Goal: Navigation & Orientation: Find specific page/section

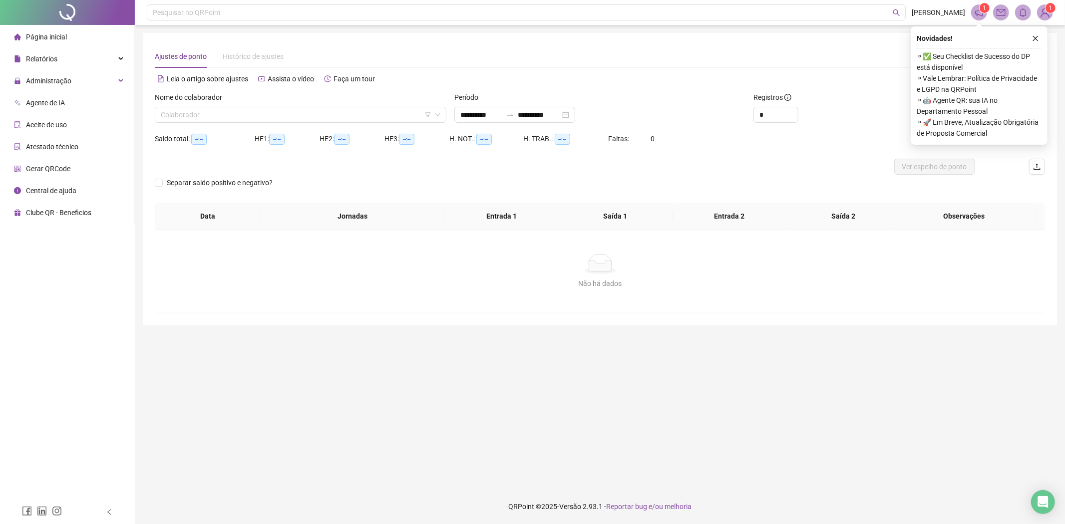
click at [44, 38] on span "Página inicial" at bounding box center [46, 37] width 41 height 8
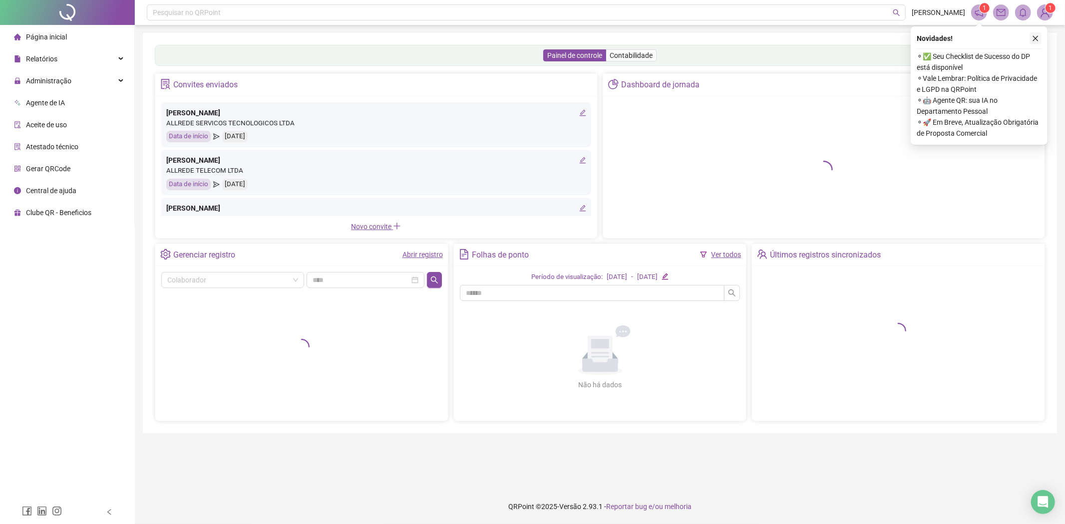
click at [1031, 37] on button "button" at bounding box center [1036, 38] width 12 height 12
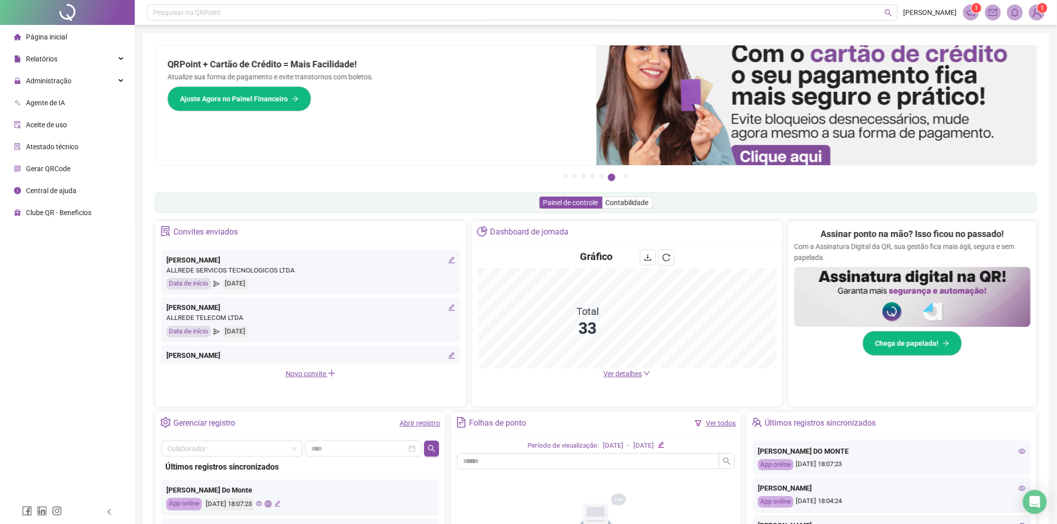
drag, startPoint x: 48, startPoint y: 50, endPoint x: 46, endPoint y: 39, distance: 11.1
click at [48, 50] on span "Relatórios" at bounding box center [35, 59] width 43 height 20
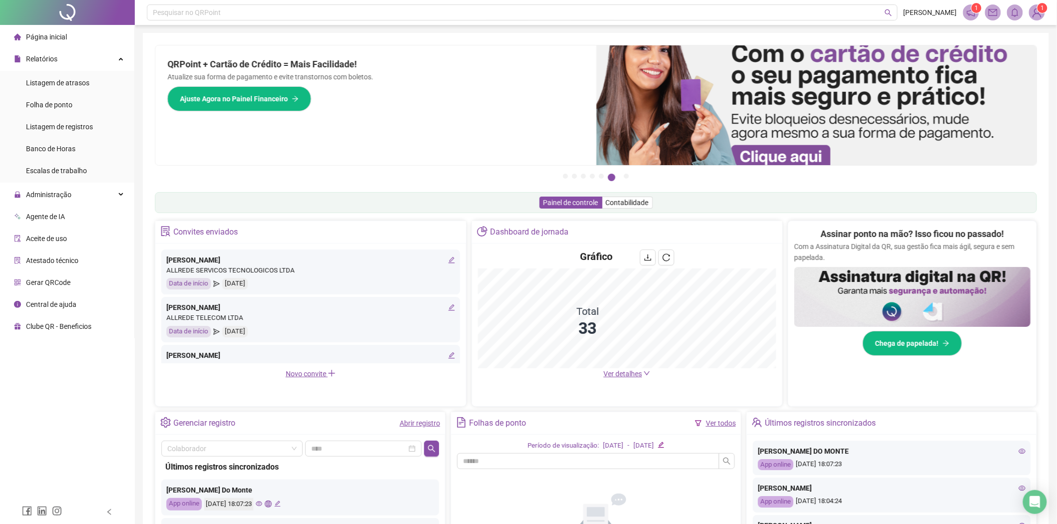
click at [46, 38] on span "Página inicial" at bounding box center [46, 37] width 41 height 8
click at [57, 41] on span "Página inicial" at bounding box center [46, 37] width 41 height 8
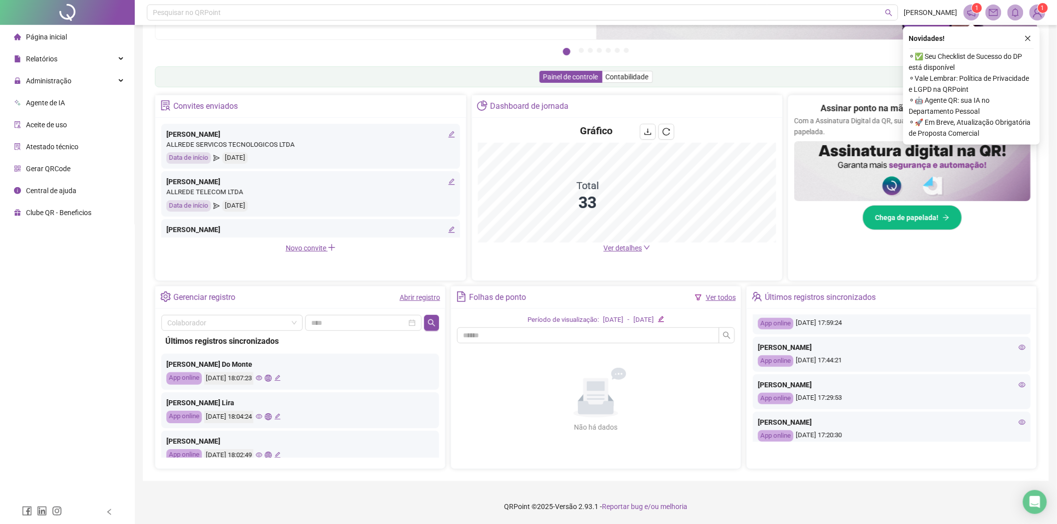
scroll to position [333, 0]
